Goal: Task Accomplishment & Management: Use online tool/utility

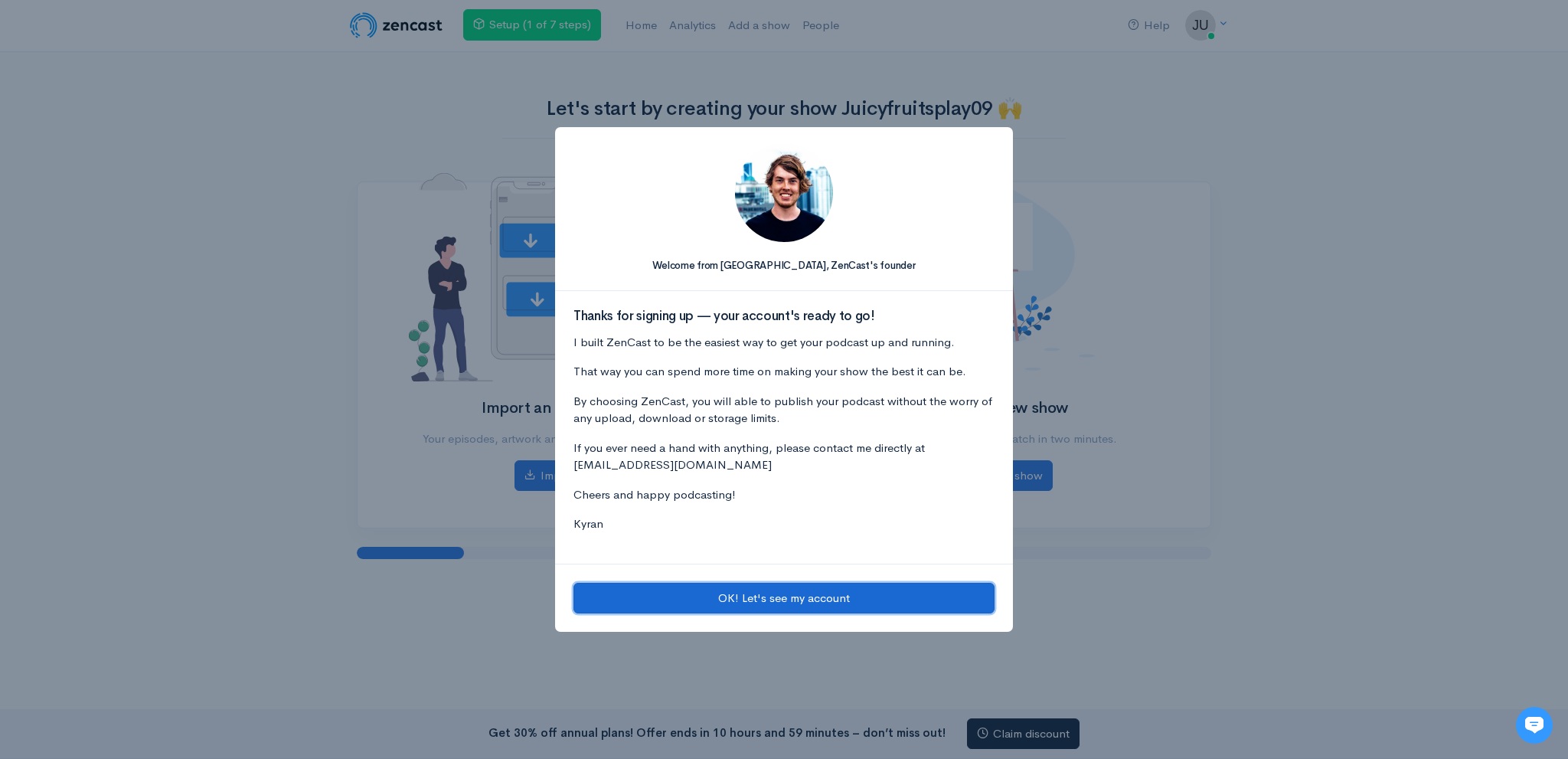
click at [673, 595] on button "OK! Let's see my account" at bounding box center [783, 599] width 421 height 31
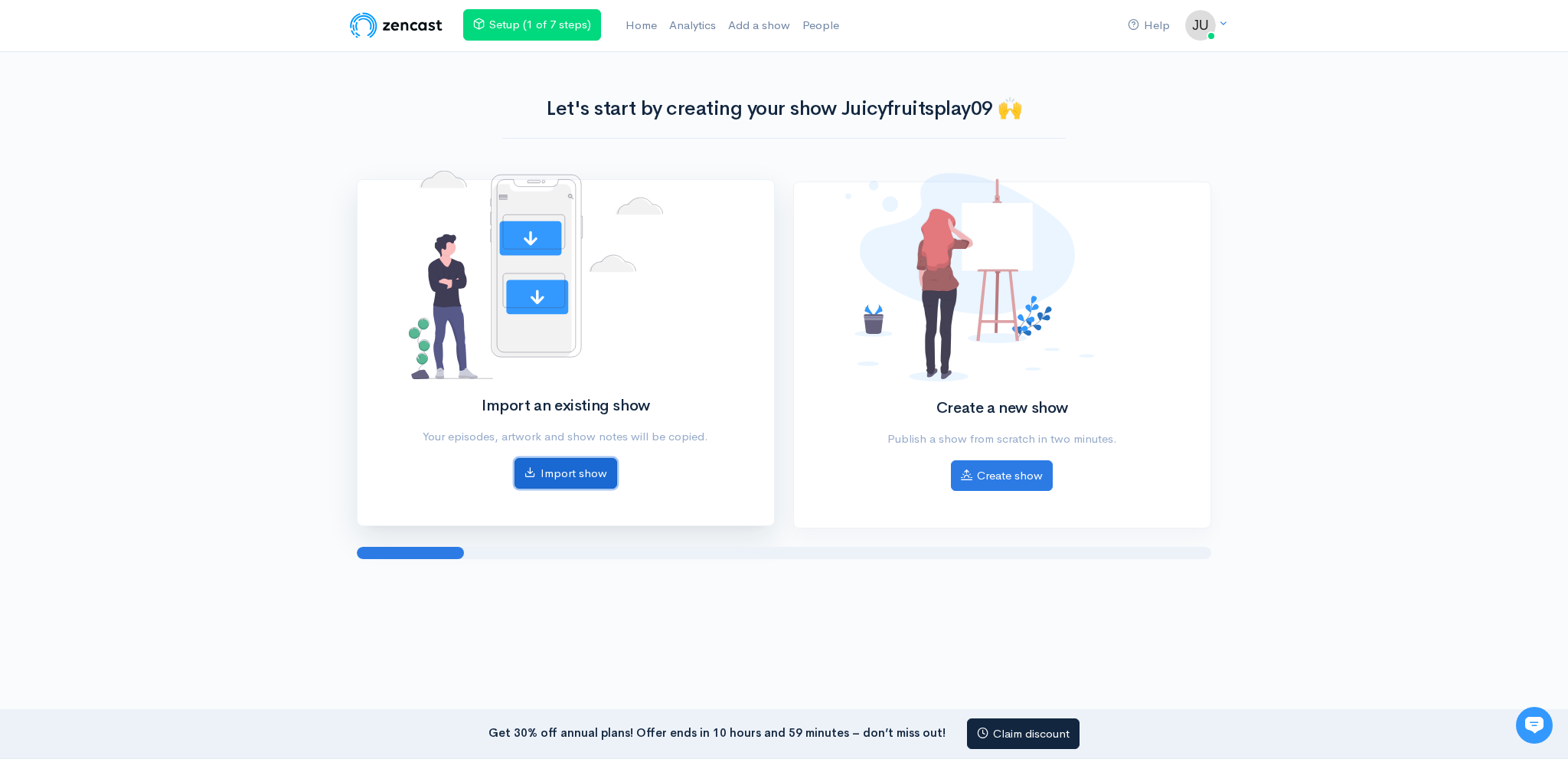
click at [556, 468] on link "Import show" at bounding box center [565, 474] width 103 height 31
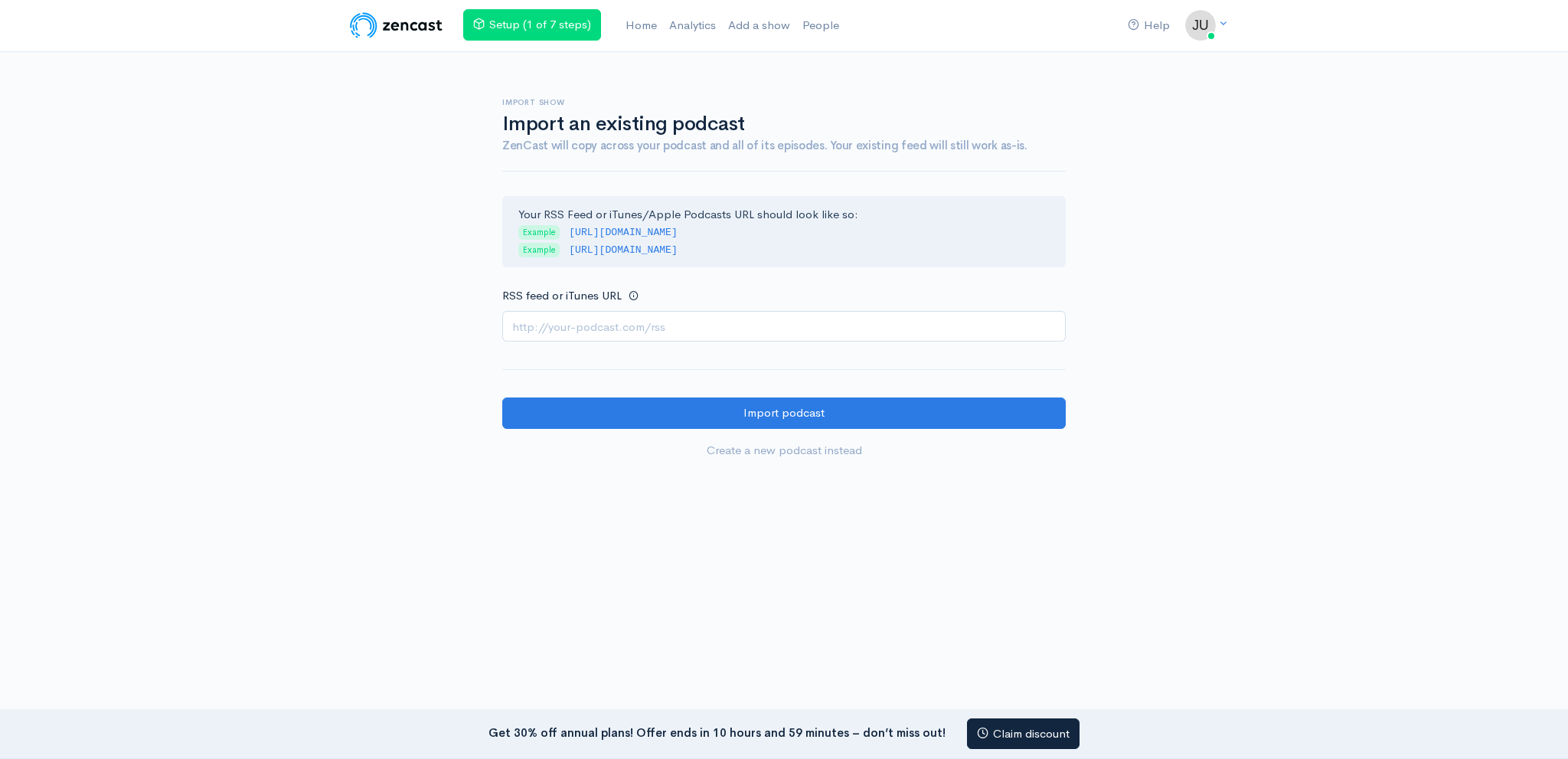
click at [577, 328] on input "RSS feed or iTunes URL" at bounding box center [784, 326] width 563 height 31
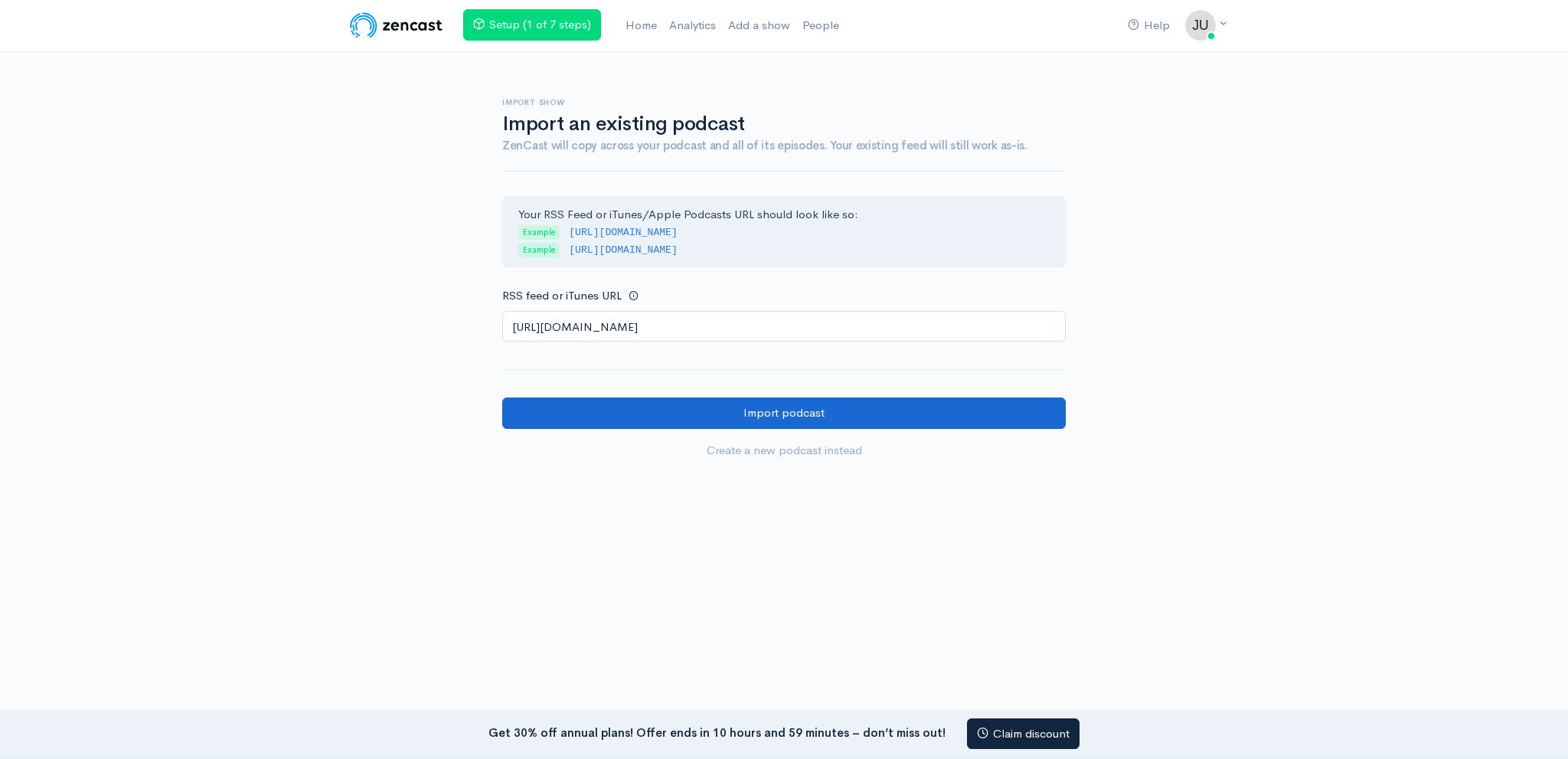
type input "[URL][DOMAIN_NAME]"
click at [574, 398] on input "Import podcast" at bounding box center [784, 413] width 563 height 31
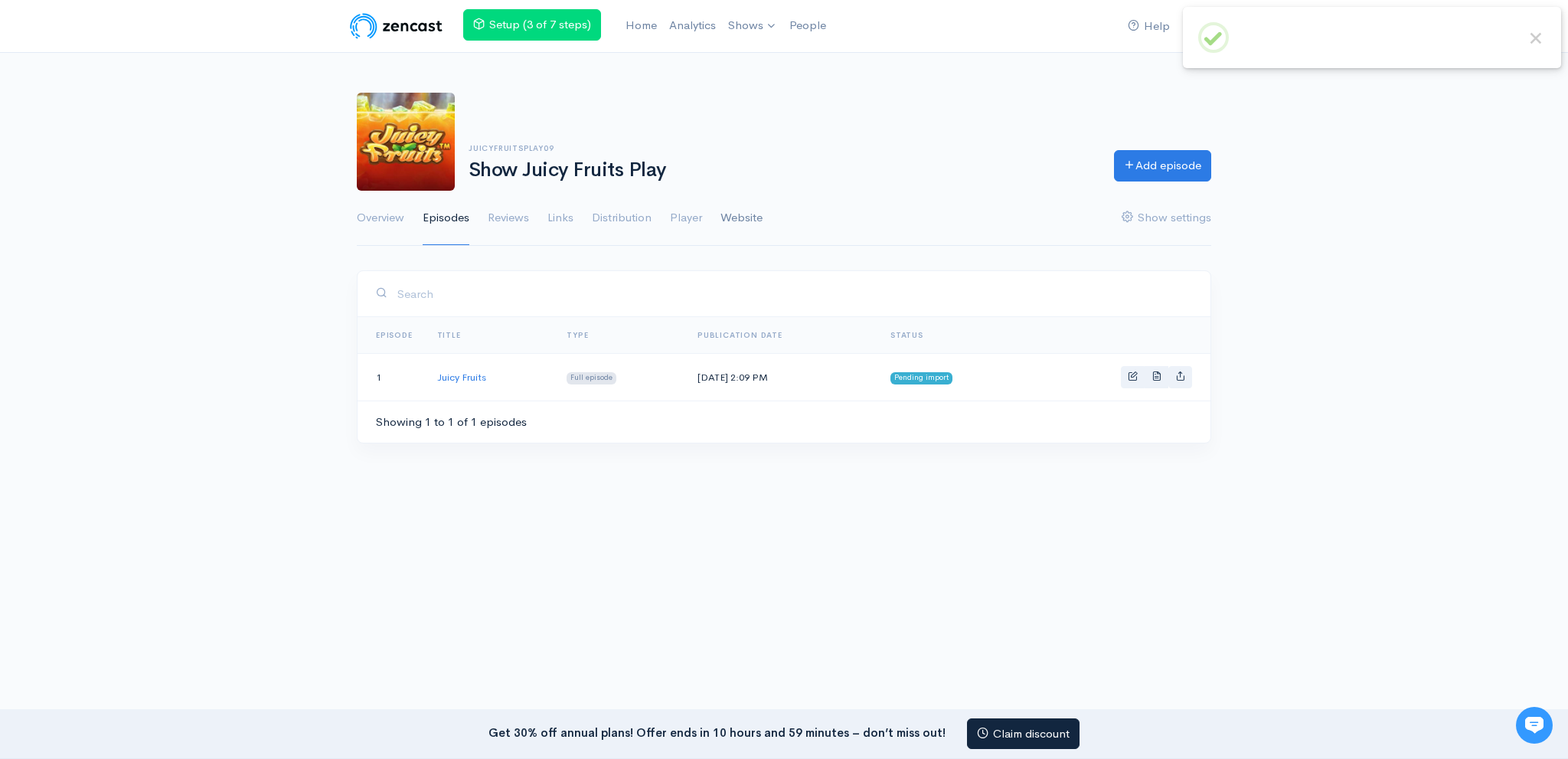
click at [726, 217] on link "Website" at bounding box center [741, 218] width 42 height 55
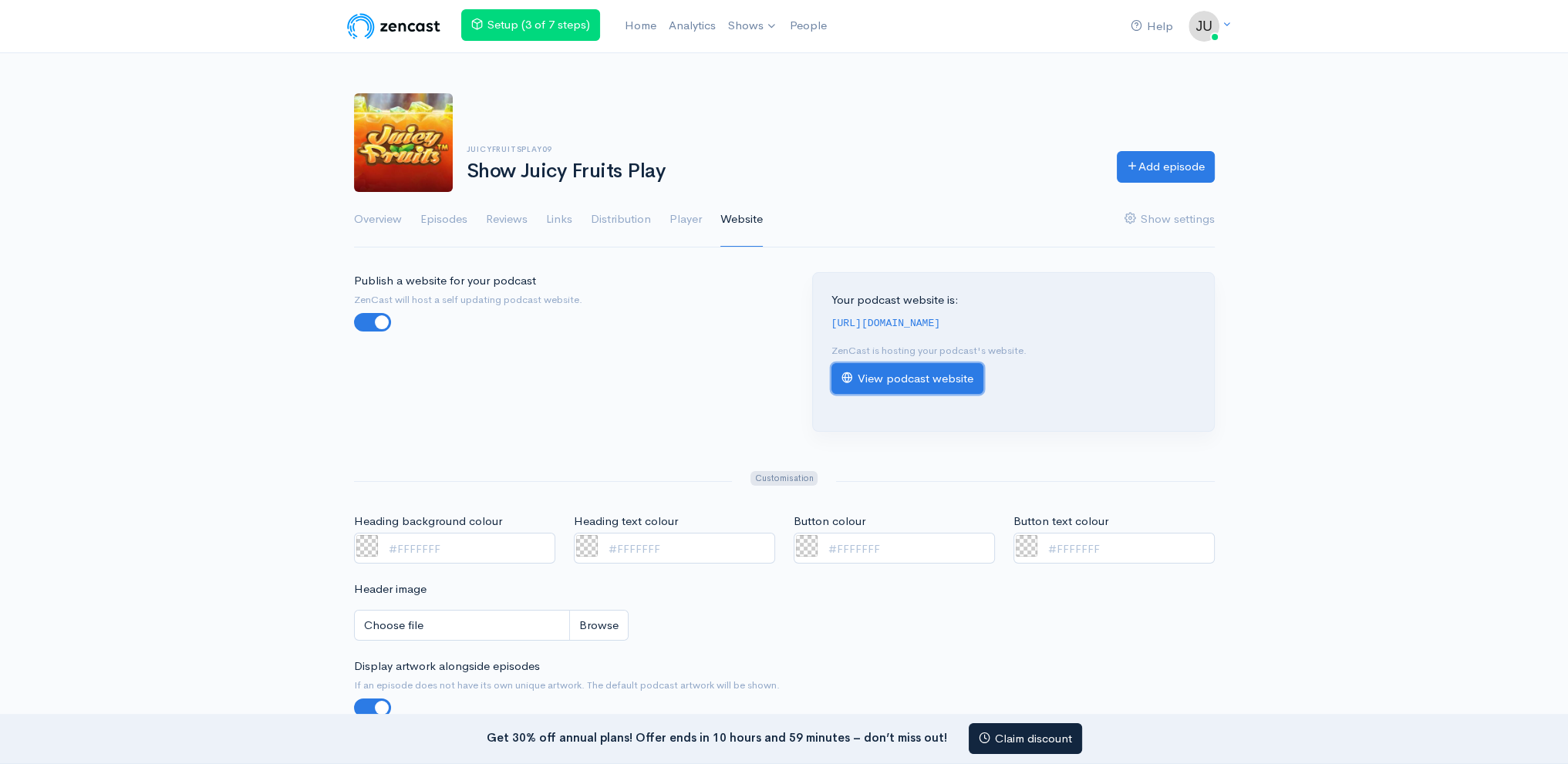
click at [910, 381] on link "View podcast website" at bounding box center [907, 379] width 152 height 31
